Goal: Find specific page/section: Find specific page/section

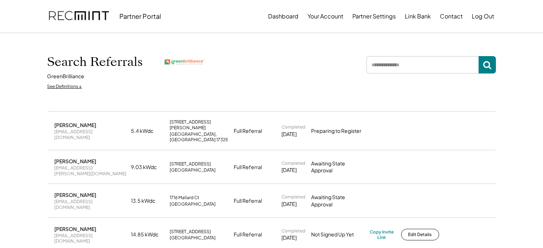
click at [405, 61] on input "input" at bounding box center [423, 64] width 112 height 17
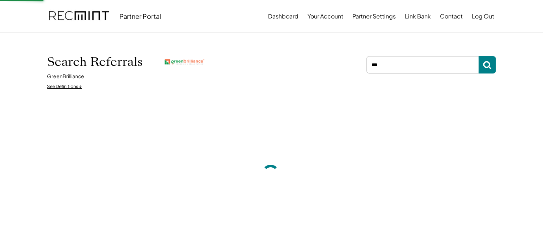
click at [405, 61] on input "input" at bounding box center [423, 64] width 112 height 17
type input "****"
click at [402, 64] on input "input" at bounding box center [423, 64] width 112 height 17
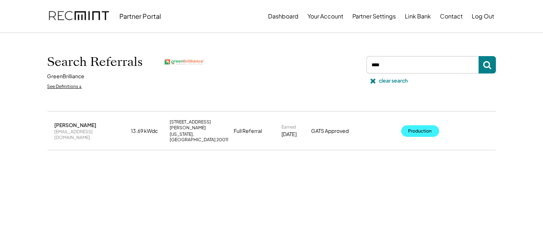
click at [417, 125] on button "Production" at bounding box center [420, 131] width 38 height 12
click at [392, 80] on div "clear search" at bounding box center [393, 80] width 29 height 7
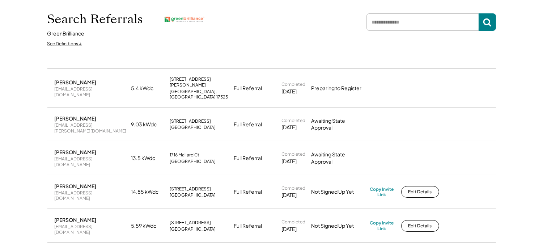
scroll to position [53, 0]
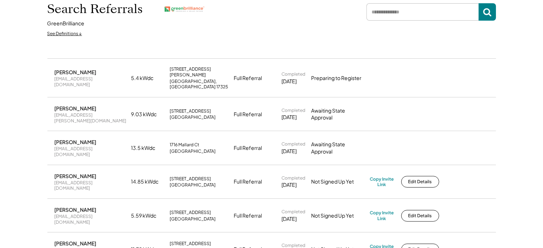
drag, startPoint x: 371, startPoint y: 156, endPoint x: 368, endPoint y: 165, distance: 10.3
click at [368, 165] on div "Amy Yu yt.zhao@me.com 14.85 kWdc 3221 Evergreen Way Ellicott City, MD 21042 Ful…" at bounding box center [271, 181] width 449 height 33
click at [377, 176] on div "Copy Invite Link" at bounding box center [382, 181] width 24 height 11
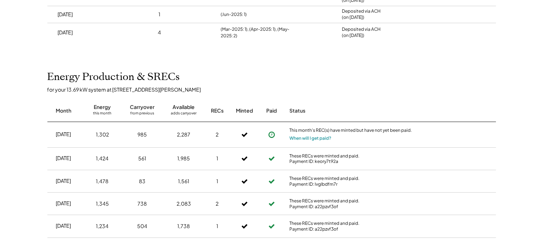
scroll to position [140, 0]
